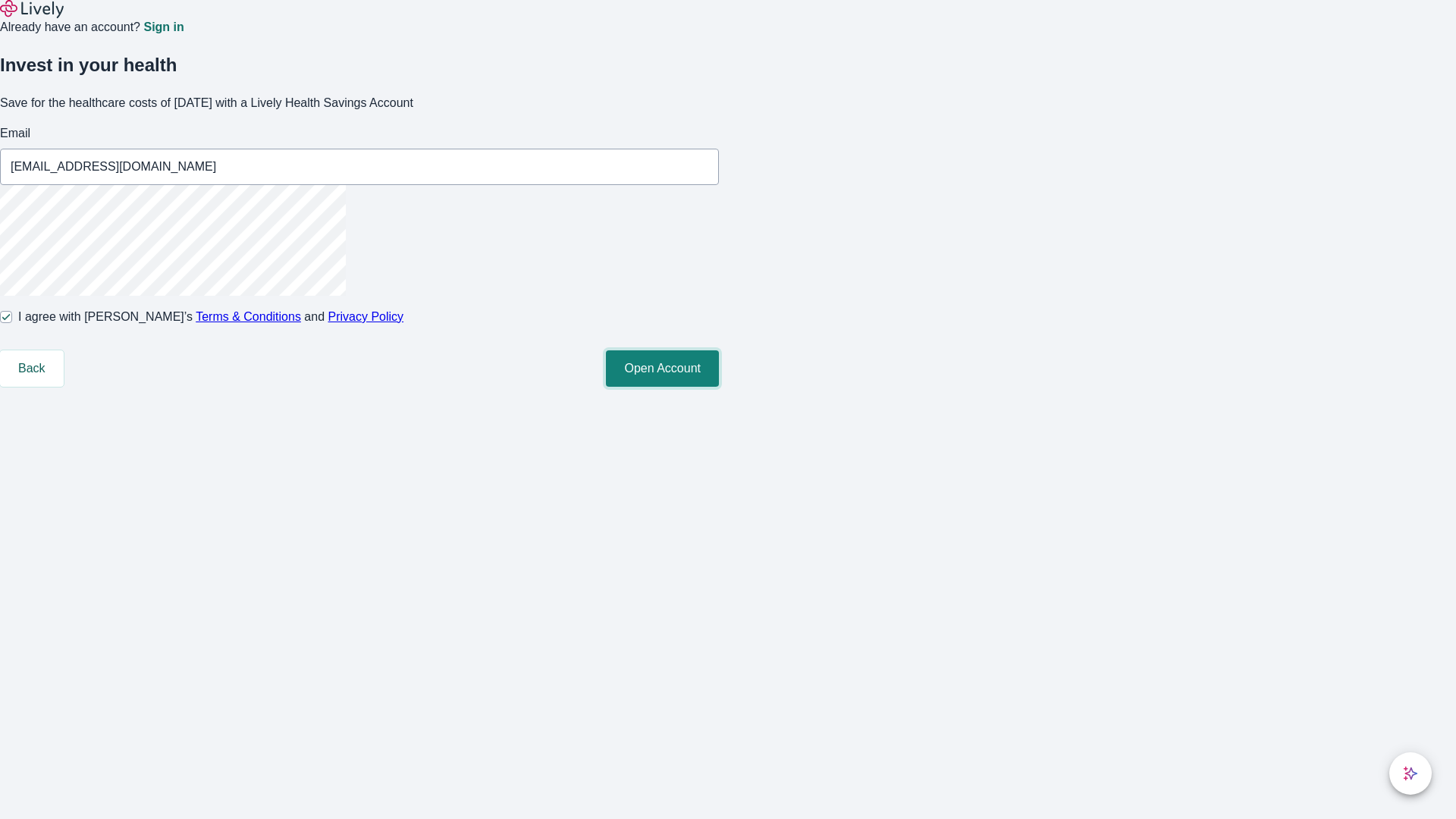
click at [719, 387] on button "Open Account" at bounding box center [662, 368] width 113 height 37
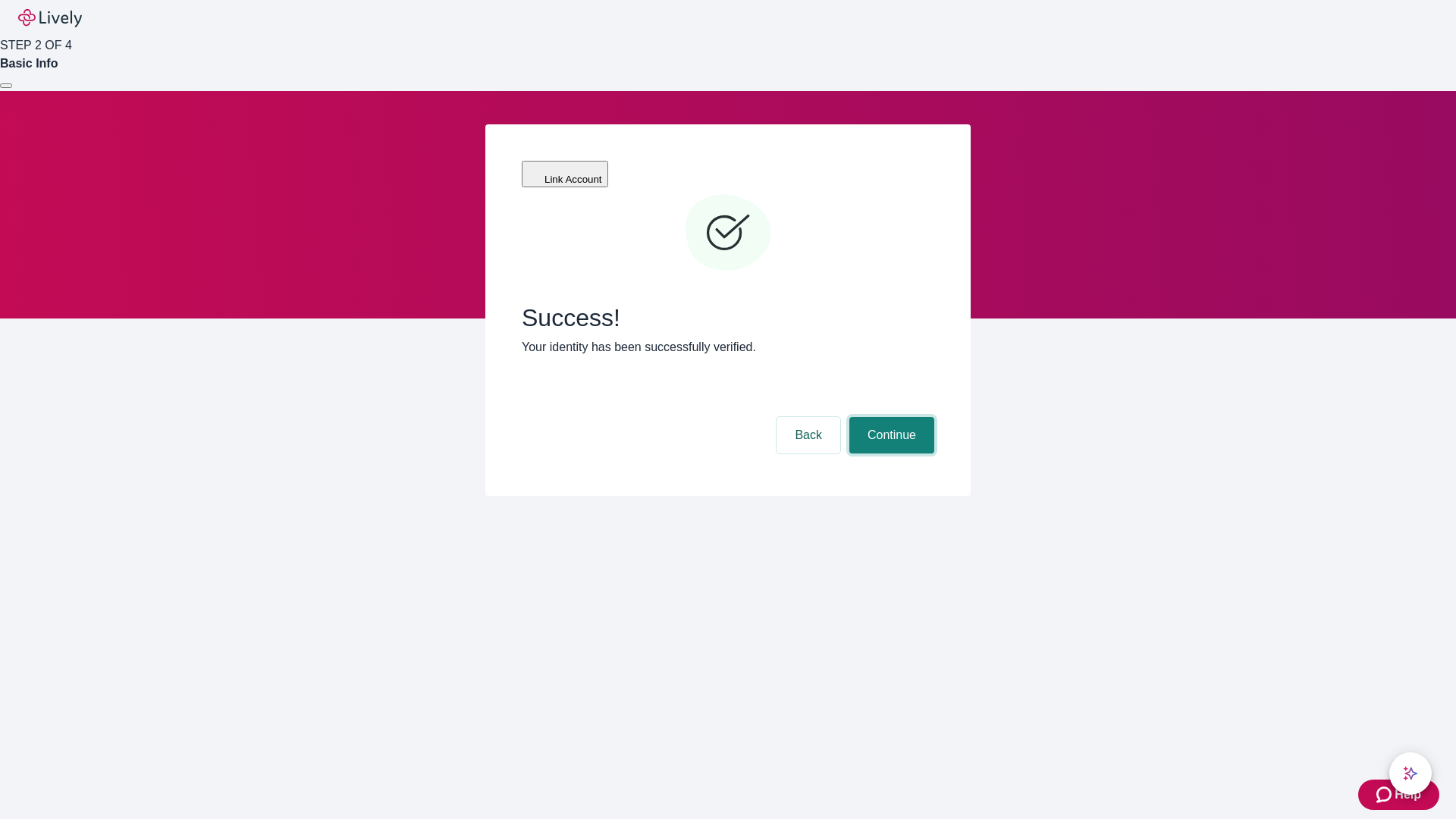
click at [891, 417] on button "Continue" at bounding box center [892, 435] width 85 height 37
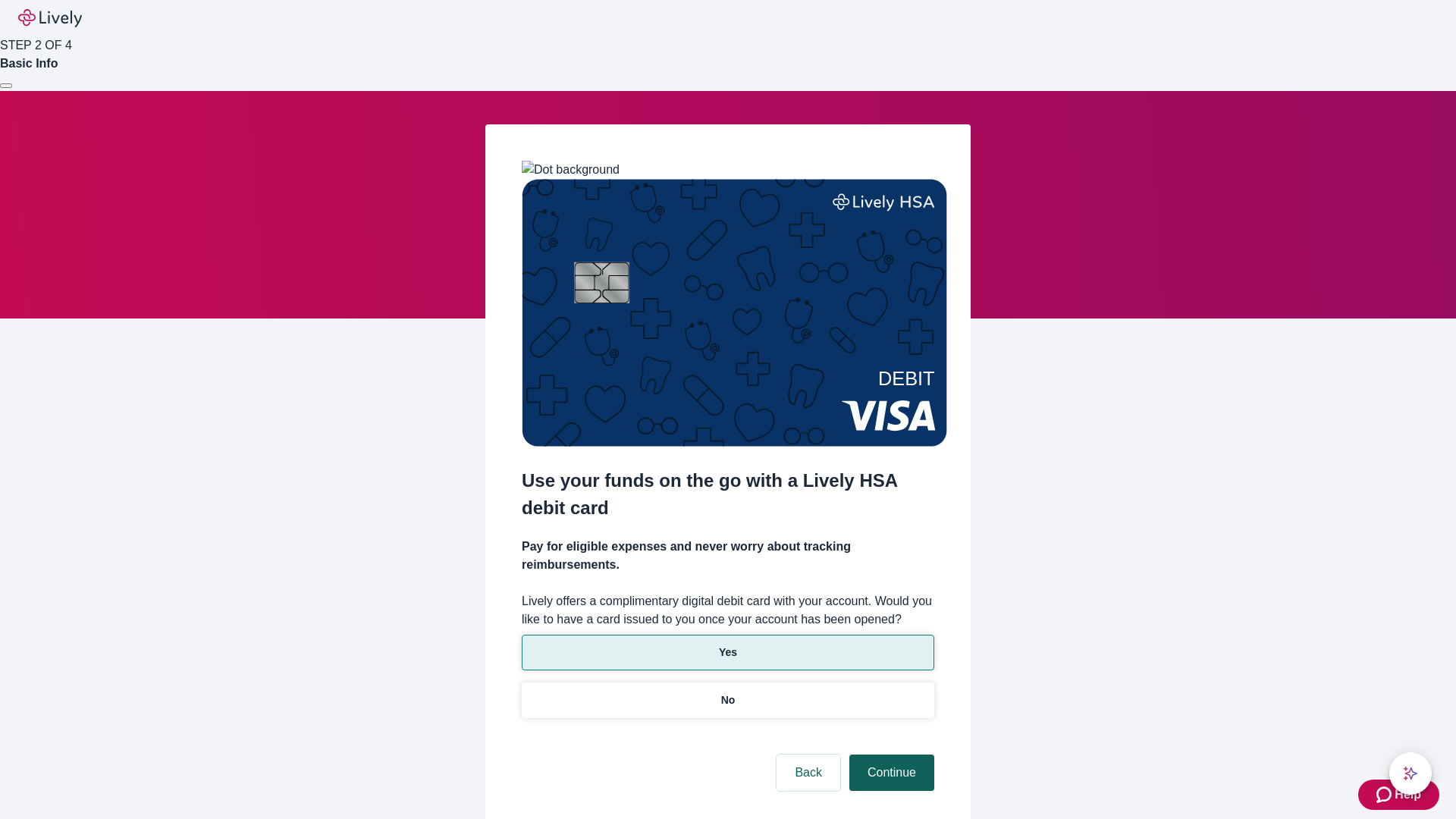
click at [727, 645] on p "Yes" at bounding box center [728, 652] width 18 height 16
click at [889, 755] on button "Continue" at bounding box center [892, 773] width 85 height 37
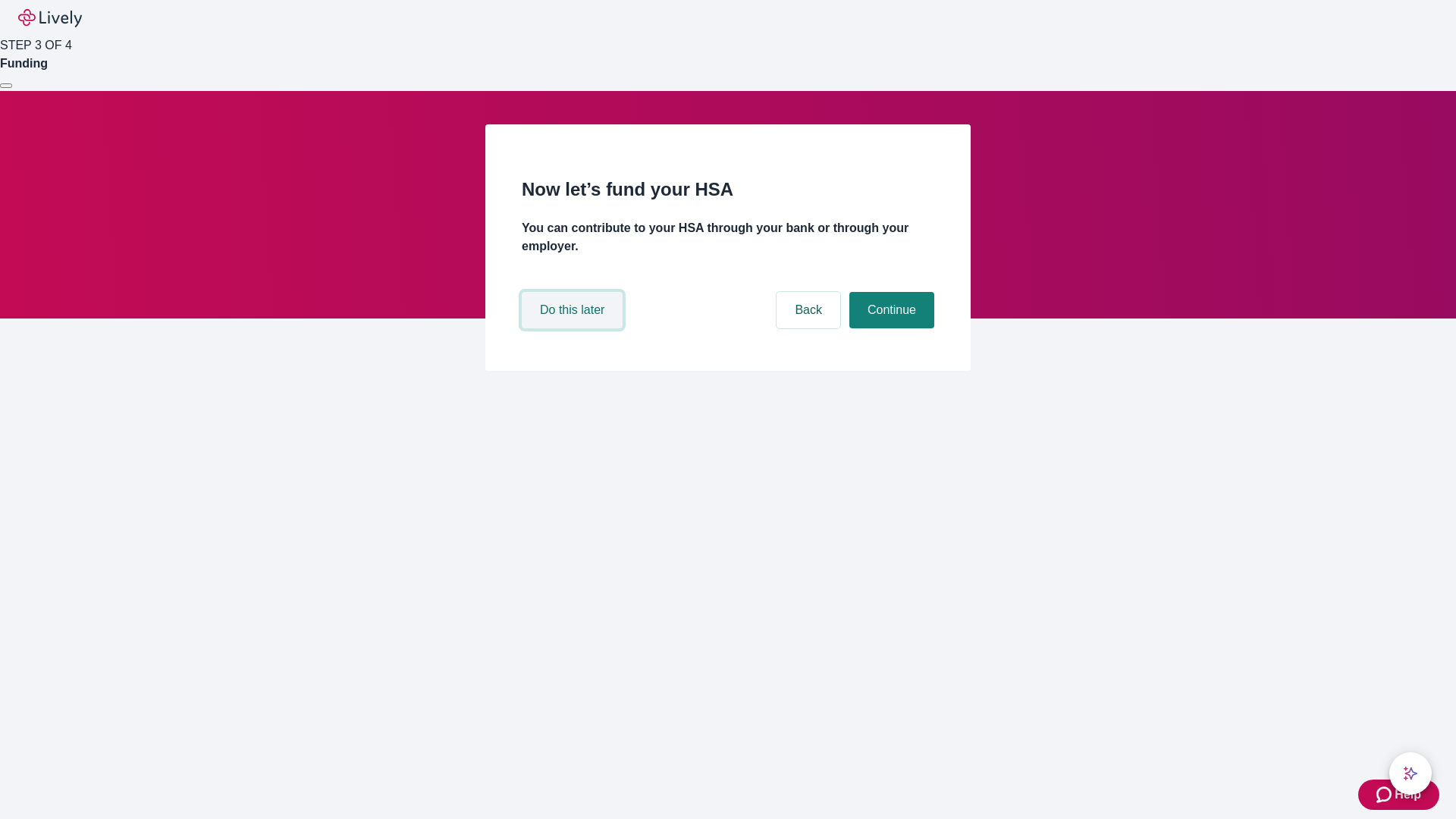
click at [574, 329] on button "Do this later" at bounding box center [572, 311] width 101 height 37
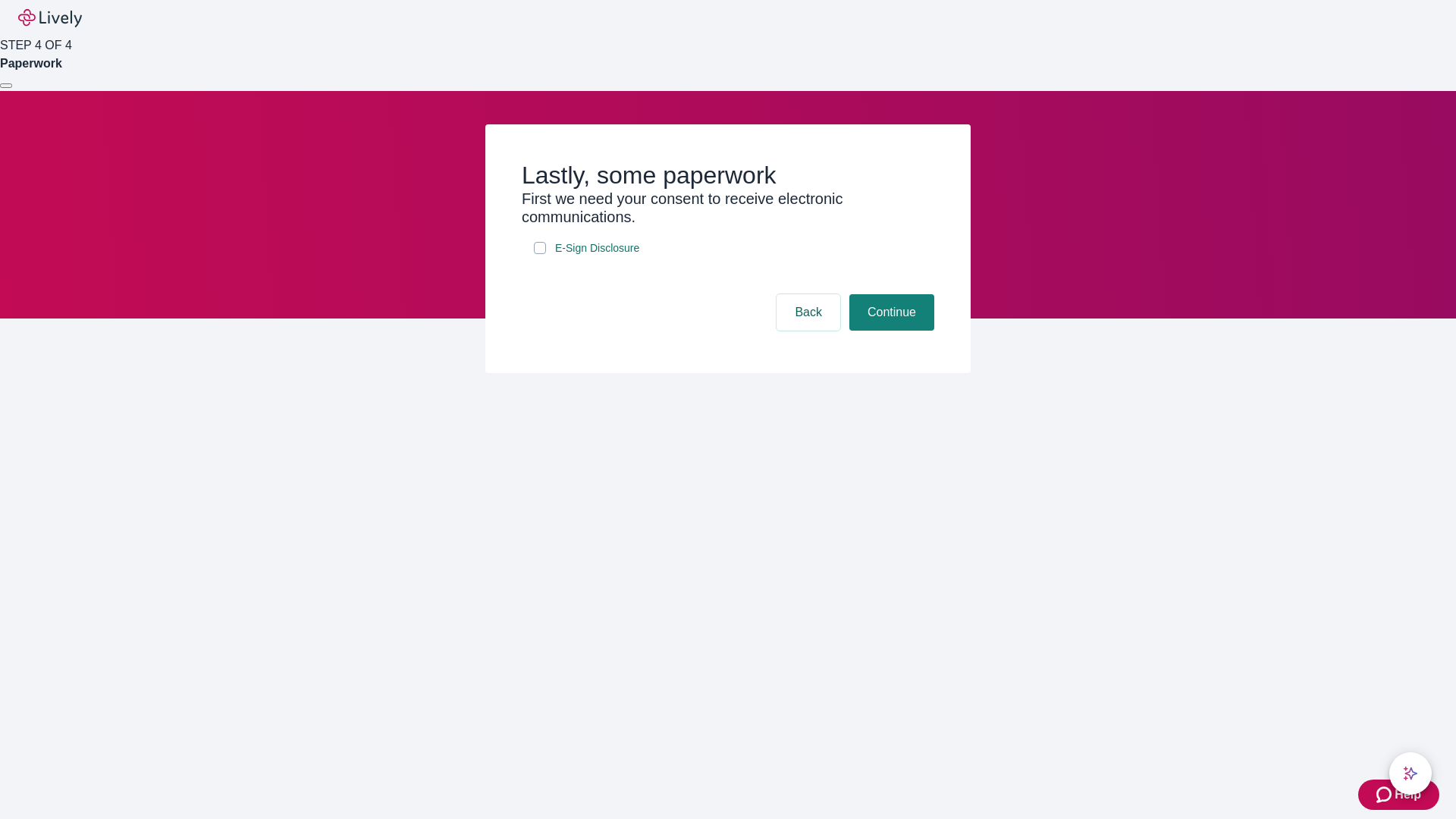
click at [540, 254] on input "E-Sign Disclosure" at bounding box center [540, 248] width 12 height 12
checkbox input "true"
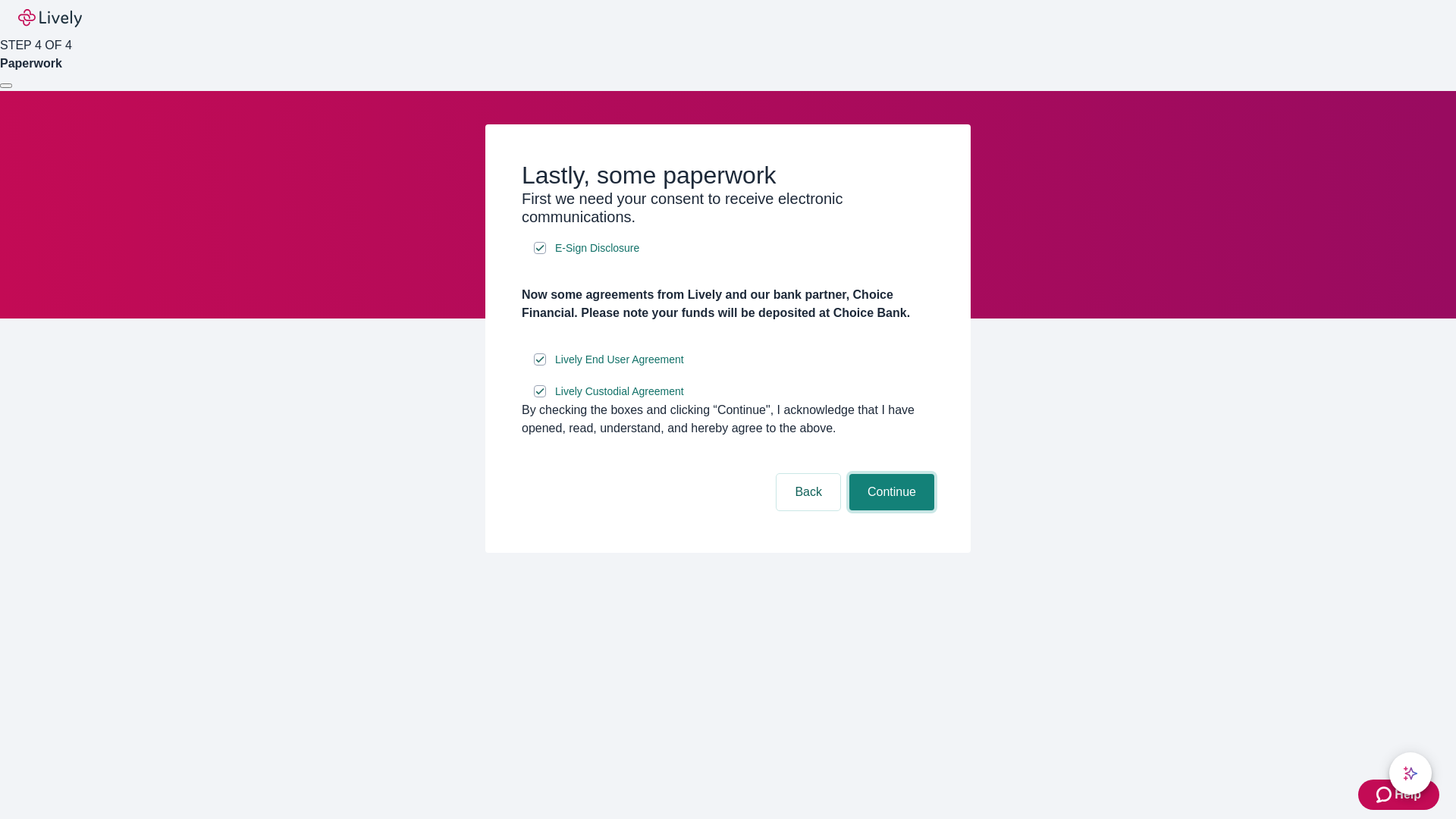
click at [889, 511] on button "Continue" at bounding box center [892, 492] width 85 height 37
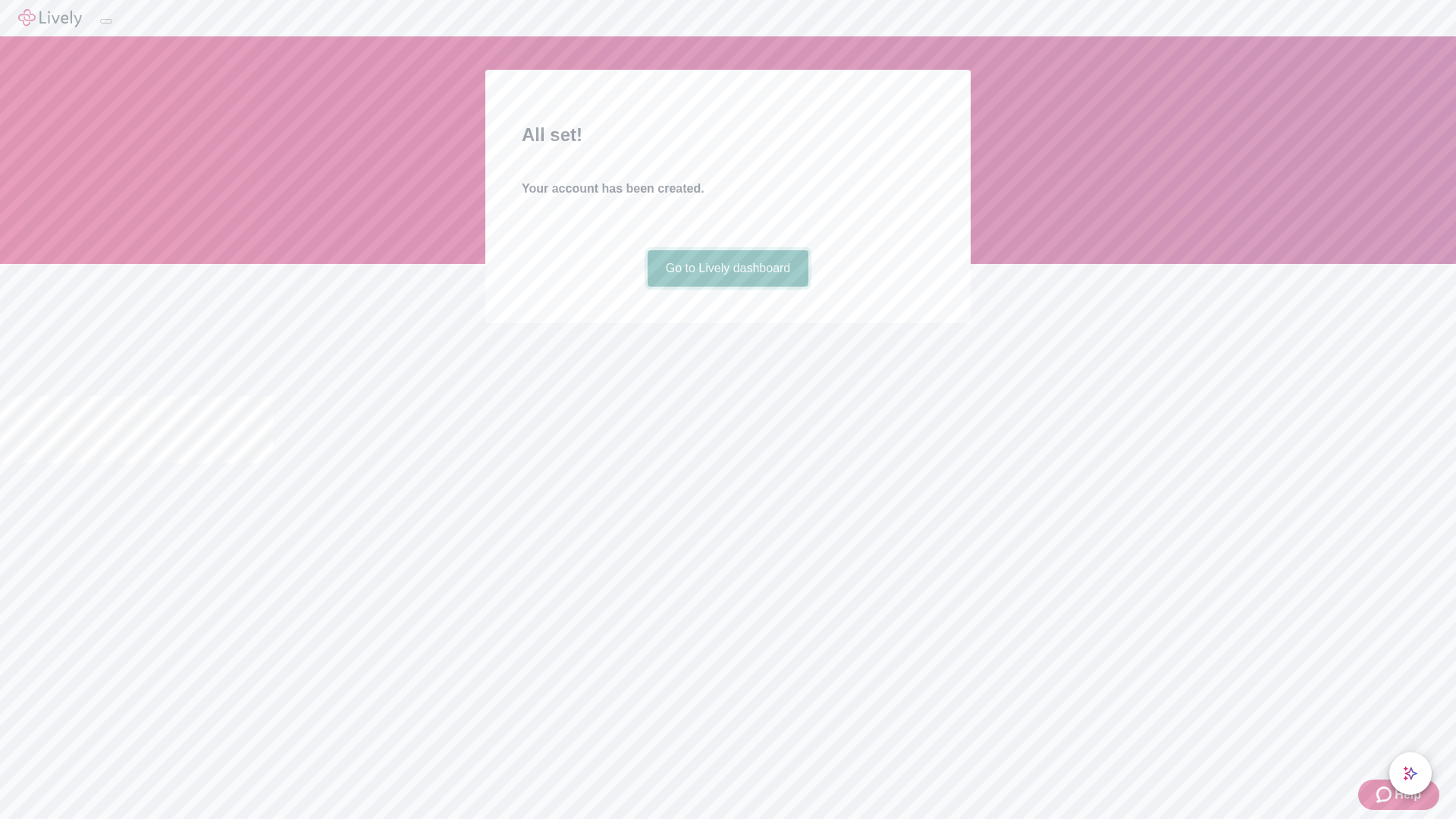
click at [727, 287] on link "Go to Lively dashboard" at bounding box center [728, 269] width 161 height 37
